Goal: Information Seeking & Learning: Compare options

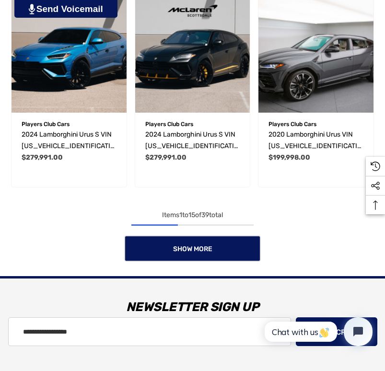
scroll to position [1013, 0]
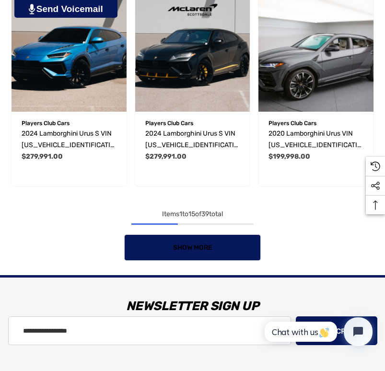
click at [194, 249] on span "Show More" at bounding box center [192, 247] width 39 height 8
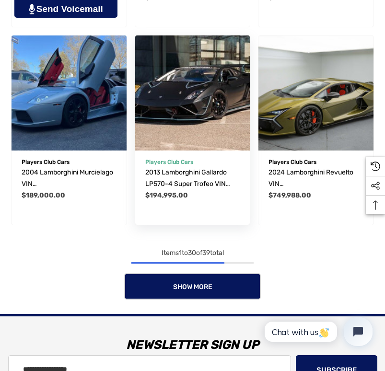
scroll to position [1964, 0]
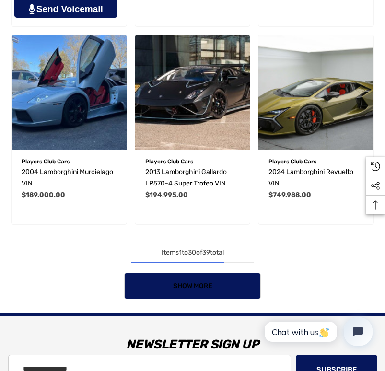
click at [185, 282] on span "Show More" at bounding box center [192, 286] width 39 height 8
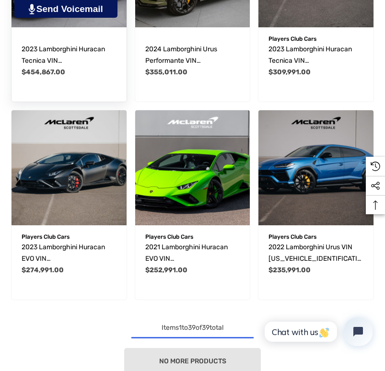
scroll to position [2519, 0]
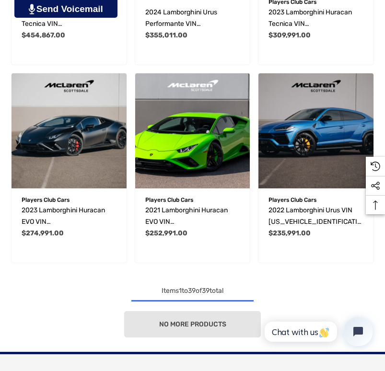
click at [181, 317] on div "No more products" at bounding box center [192, 324] width 370 height 26
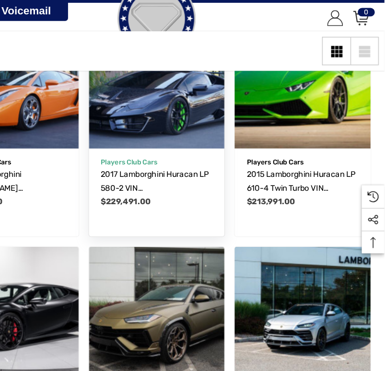
scroll to position [367, 0]
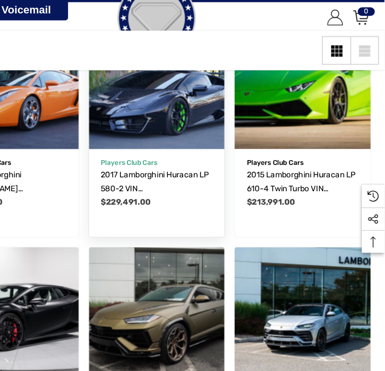
click at [170, 143] on link "2017 Lamborghini Huracan LP 580-2 VIN [US_VEHICLE_IDENTIFICATION_NUMBER]" at bounding box center [192, 154] width 95 height 23
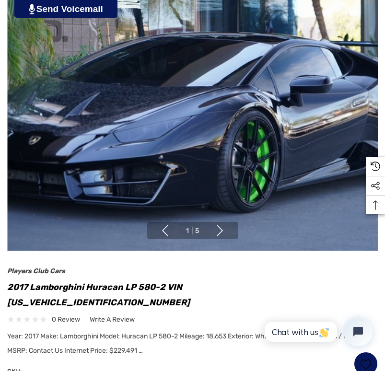
click at [219, 225] on button "Next" at bounding box center [219, 230] width 11 height 11
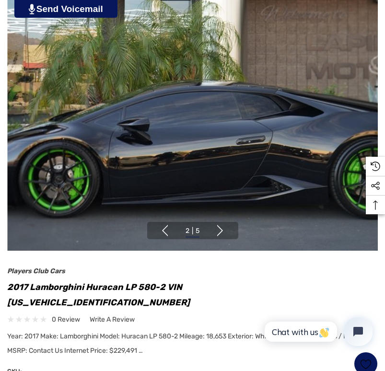
click at [219, 225] on button "Next" at bounding box center [219, 230] width 11 height 11
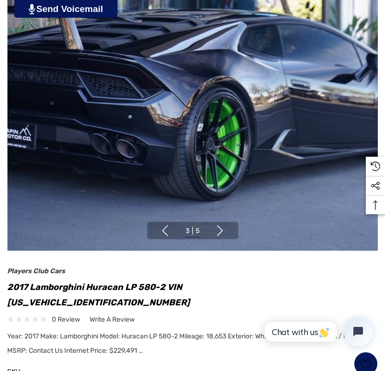
click at [219, 225] on button "Next" at bounding box center [219, 230] width 11 height 11
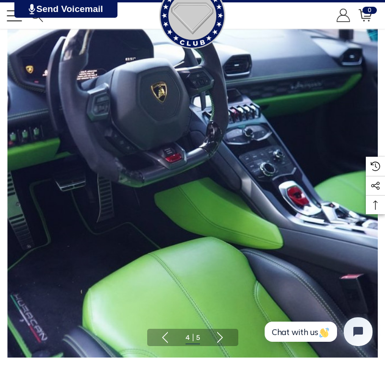
scroll to position [105, 0]
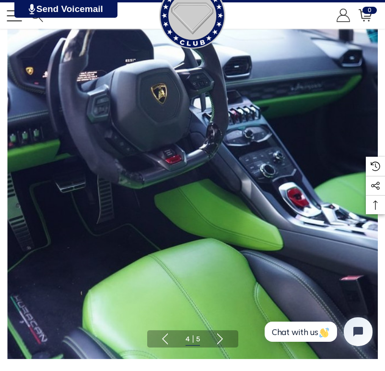
click at [222, 333] on button "Next" at bounding box center [219, 338] width 11 height 11
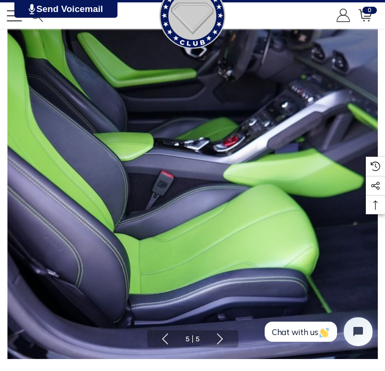
click at [222, 333] on button "Next" at bounding box center [219, 338] width 11 height 11
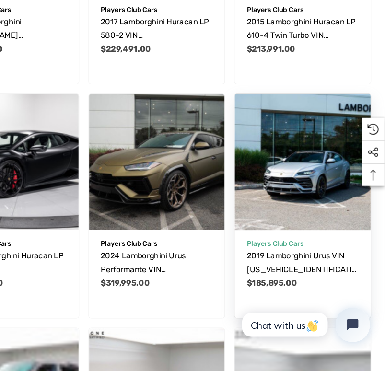
scroll to position [488, 0]
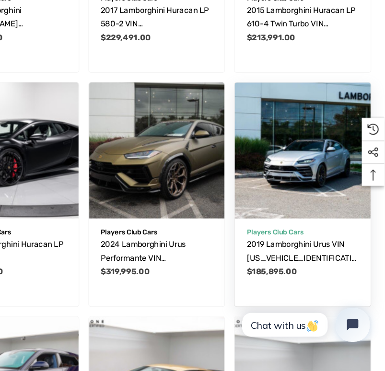
click at [282, 256] on p "Players Club Cars" at bounding box center [315, 253] width 95 height 12
click at [297, 218] on img "2019 Lamborghini Urus VIN ZPBUA1ZL4KLA04368,$185,895.00\a" at bounding box center [315, 184] width 115 height 115
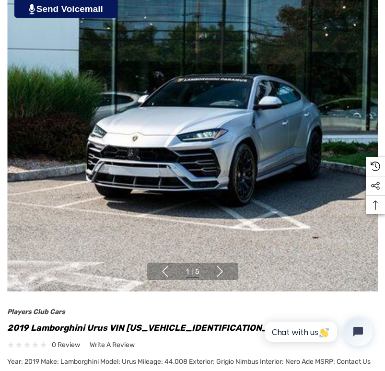
scroll to position [158, 0]
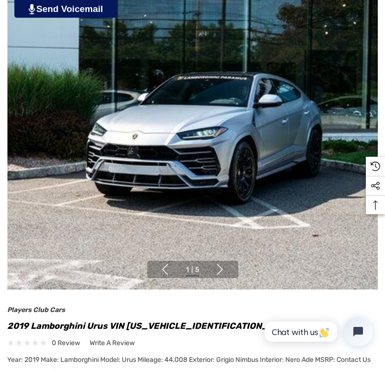
click at [212, 270] on ul "1 | 5 2 | 5 3 | 5 4 | 5 5 | 5" at bounding box center [192, 270] width 38 height 12
click at [221, 268] on button "Next" at bounding box center [219, 269] width 11 height 11
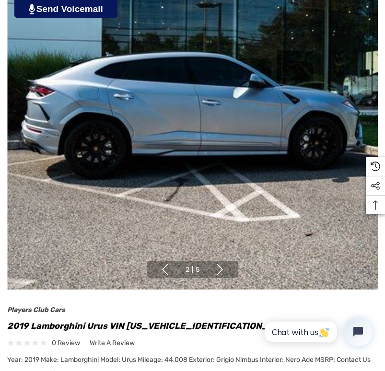
click at [221, 268] on button "Next" at bounding box center [219, 269] width 11 height 11
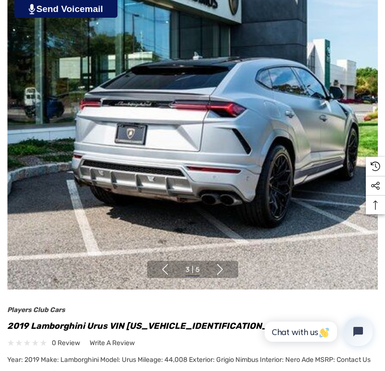
click at [221, 268] on button "Next" at bounding box center [219, 269] width 11 height 11
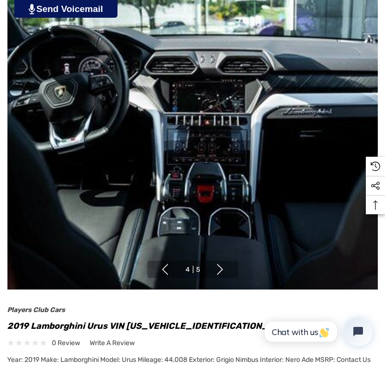
click at [222, 268] on button "Next" at bounding box center [219, 269] width 11 height 11
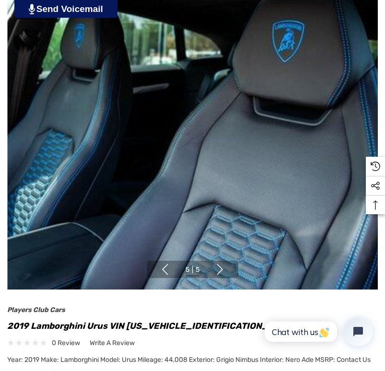
click at [222, 268] on button "Next" at bounding box center [219, 269] width 11 height 11
